Goal: Task Accomplishment & Management: Manage account settings

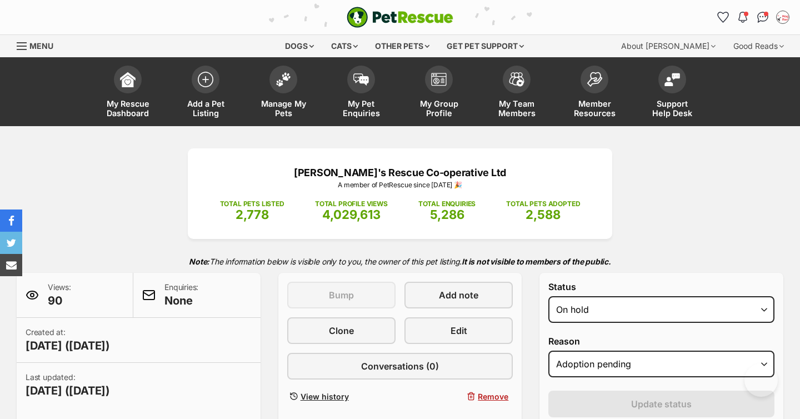
select select "on_hold"
select select "adoption_pending"
click at [283, 78] on img at bounding box center [284, 76] width 16 height 14
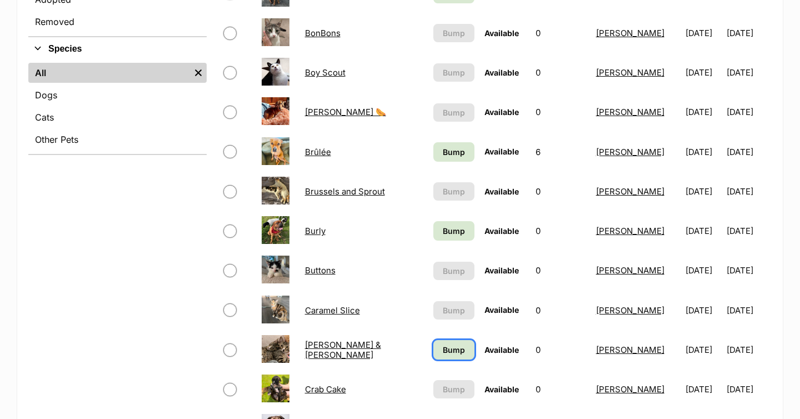
click at [434, 357] on link "Bump" at bounding box center [454, 349] width 41 height 19
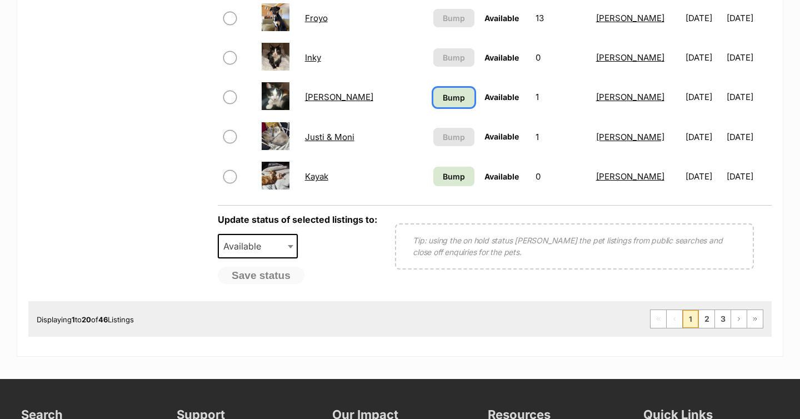
scroll to position [970, 0]
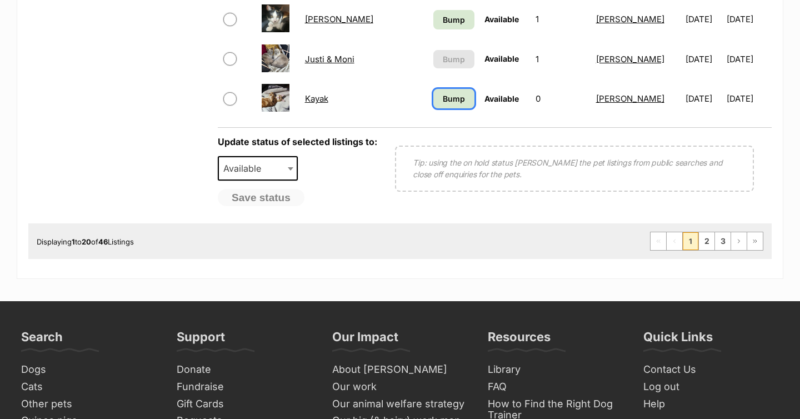
click at [434, 104] on link "Bump" at bounding box center [454, 98] width 41 height 19
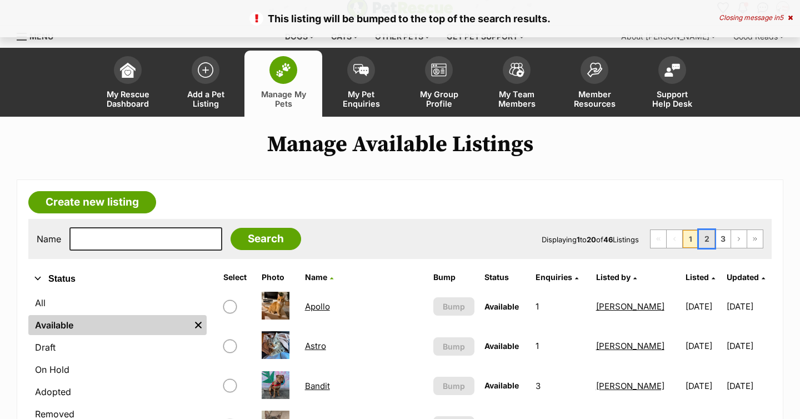
click at [702, 242] on link "2" at bounding box center [707, 239] width 16 height 18
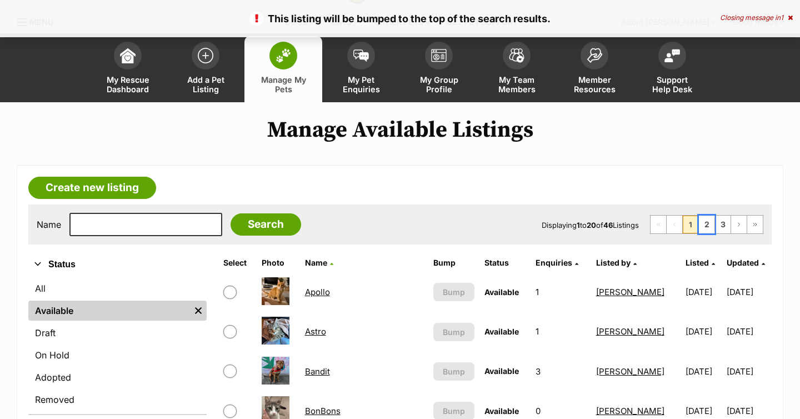
scroll to position [27, 0]
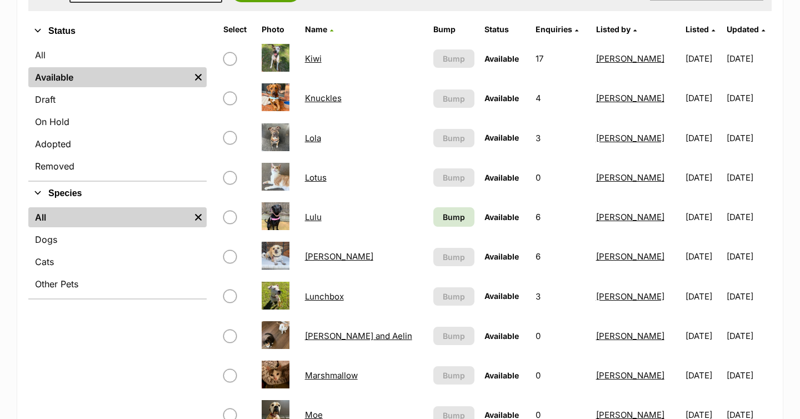
scroll to position [257, 0]
click at [443, 217] on span "Bump" at bounding box center [454, 217] width 22 height 12
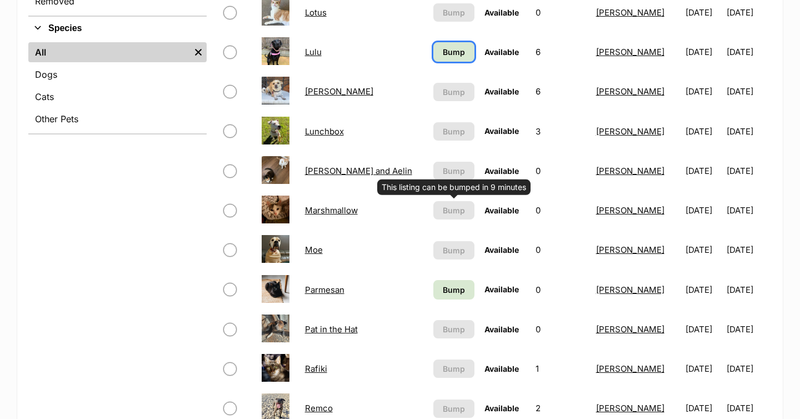
scroll to position [420, 0]
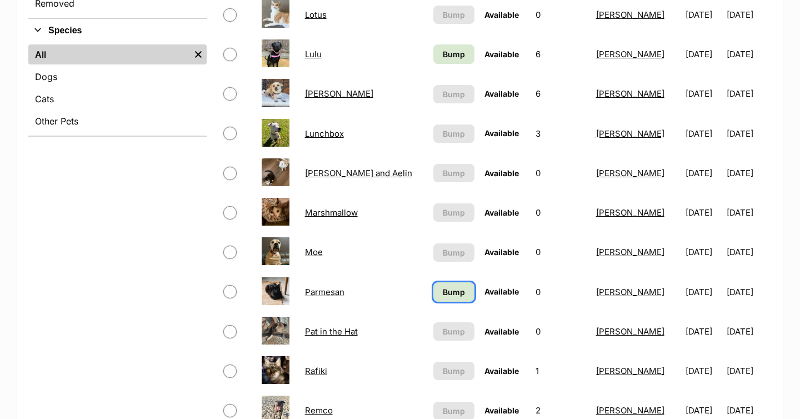
click at [443, 291] on span "Bump" at bounding box center [454, 292] width 22 height 12
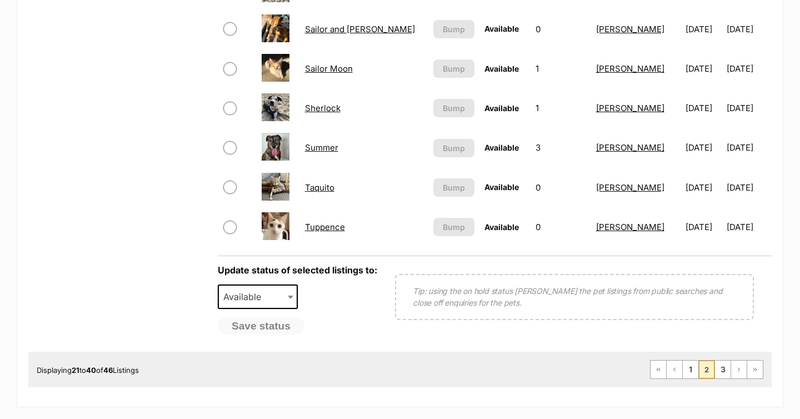
scroll to position [842, 0]
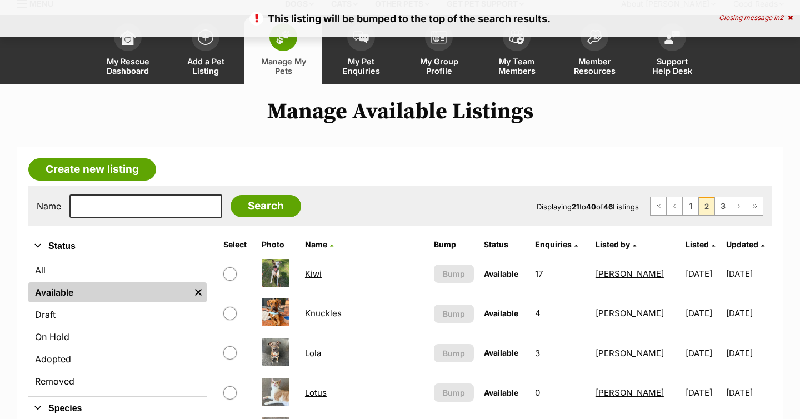
scroll to position [29, 0]
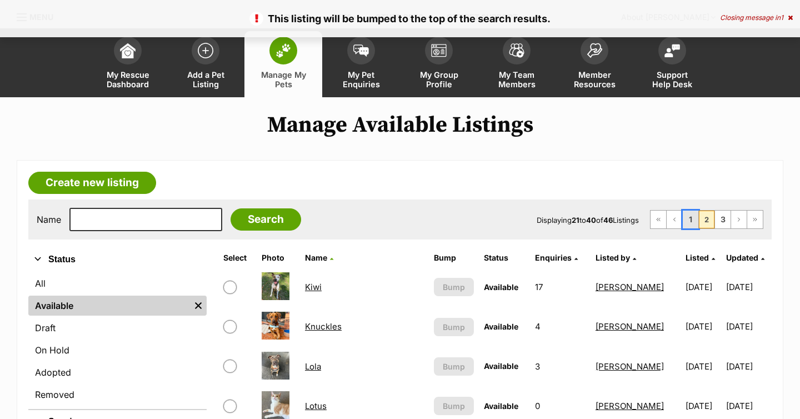
click at [690, 216] on link "1" at bounding box center [691, 220] width 16 height 18
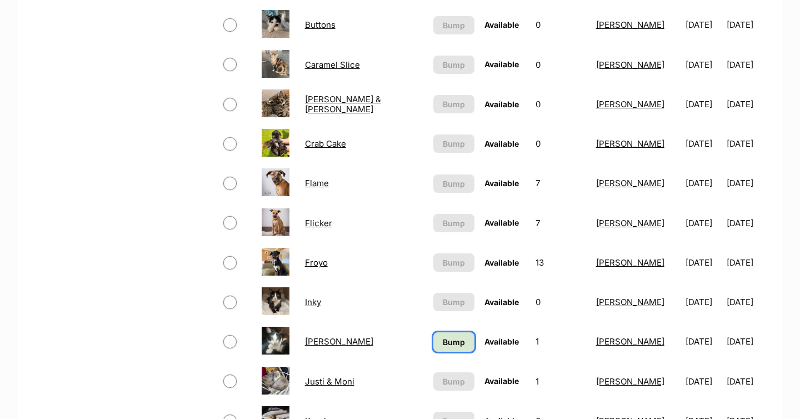
click at [443, 340] on span "Bump" at bounding box center [454, 342] width 22 height 12
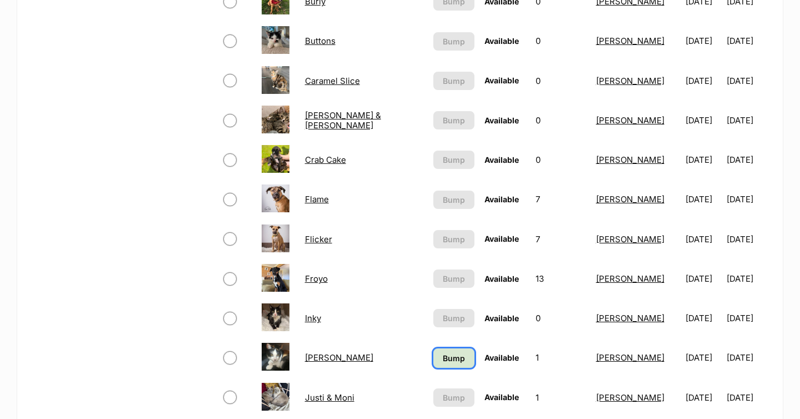
scroll to position [633, 0]
